Goal: Transaction & Acquisition: Book appointment/travel/reservation

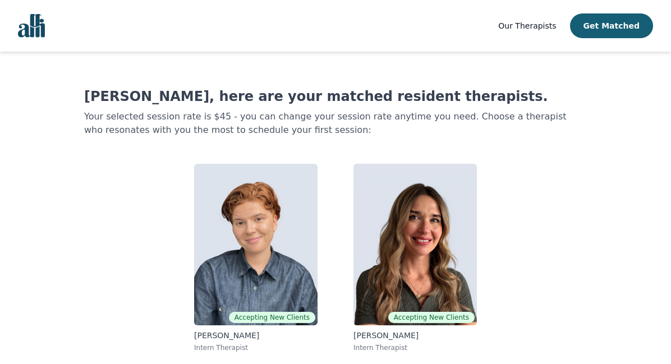
scroll to position [62, 0]
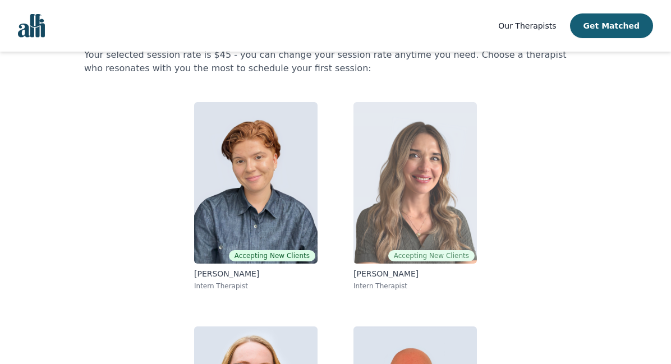
click at [441, 218] on img at bounding box center [415, 183] width 123 height 162
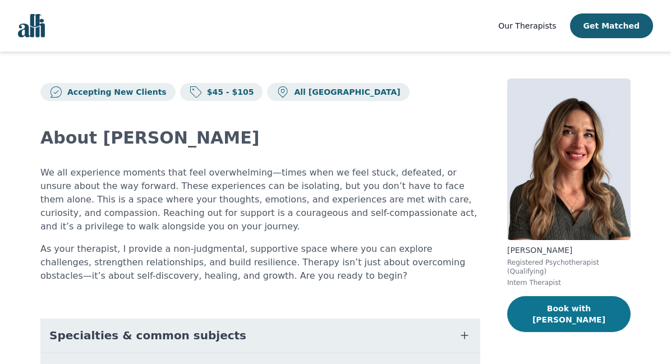
click at [572, 308] on button "Book with Natalia" at bounding box center [568, 314] width 123 height 36
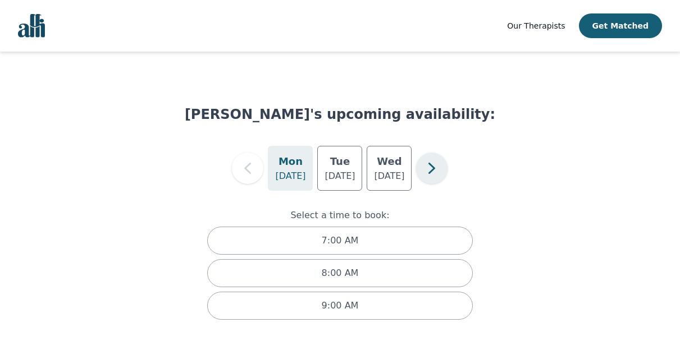
click at [433, 168] on icon "button" at bounding box center [431, 168] width 7 height 11
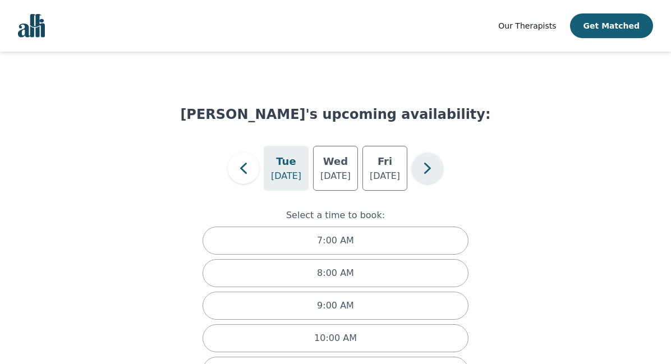
click at [433, 168] on icon "button" at bounding box center [427, 168] width 22 height 22
click at [518, 203] on div "Natalia Simachkevitch's upcoming availability: Mon Sep 8 Tue Sep 9 Fri Sep 12 S…" at bounding box center [335, 288] width 644 height 436
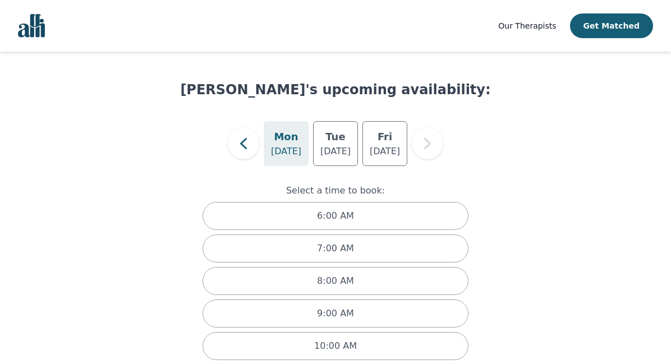
scroll to position [141, 0]
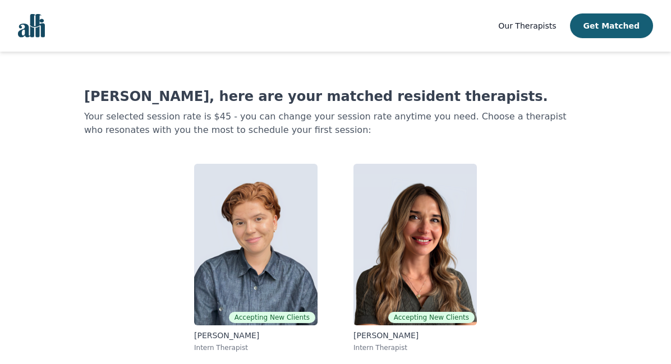
drag, startPoint x: 432, startPoint y: 335, endPoint x: 358, endPoint y: 3, distance: 340.0
